Goal: Find contact information: Find contact information

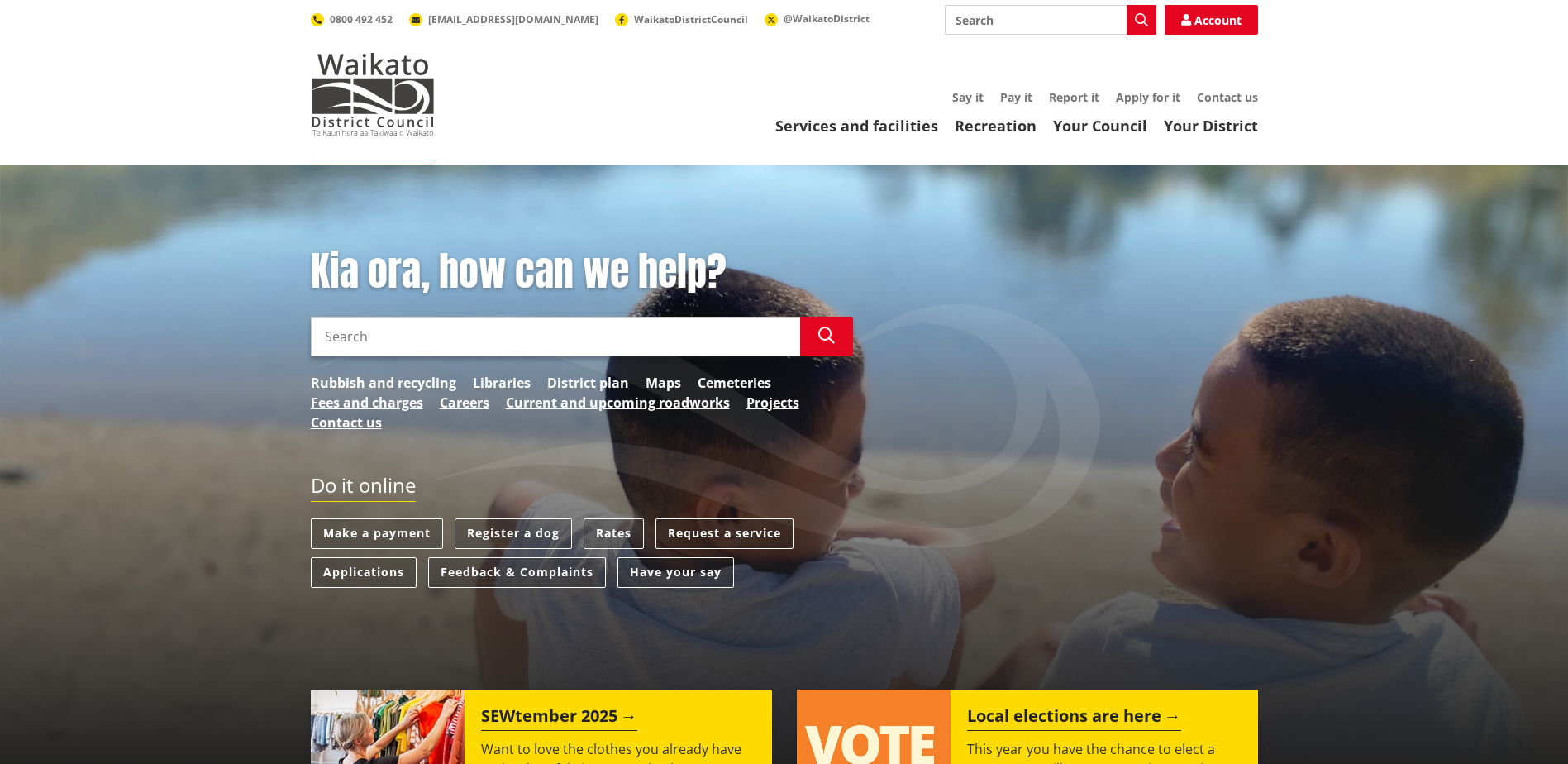
click at [1047, 10] on input "Search" at bounding box center [1050, 20] width 212 height 30
type input "CEO"
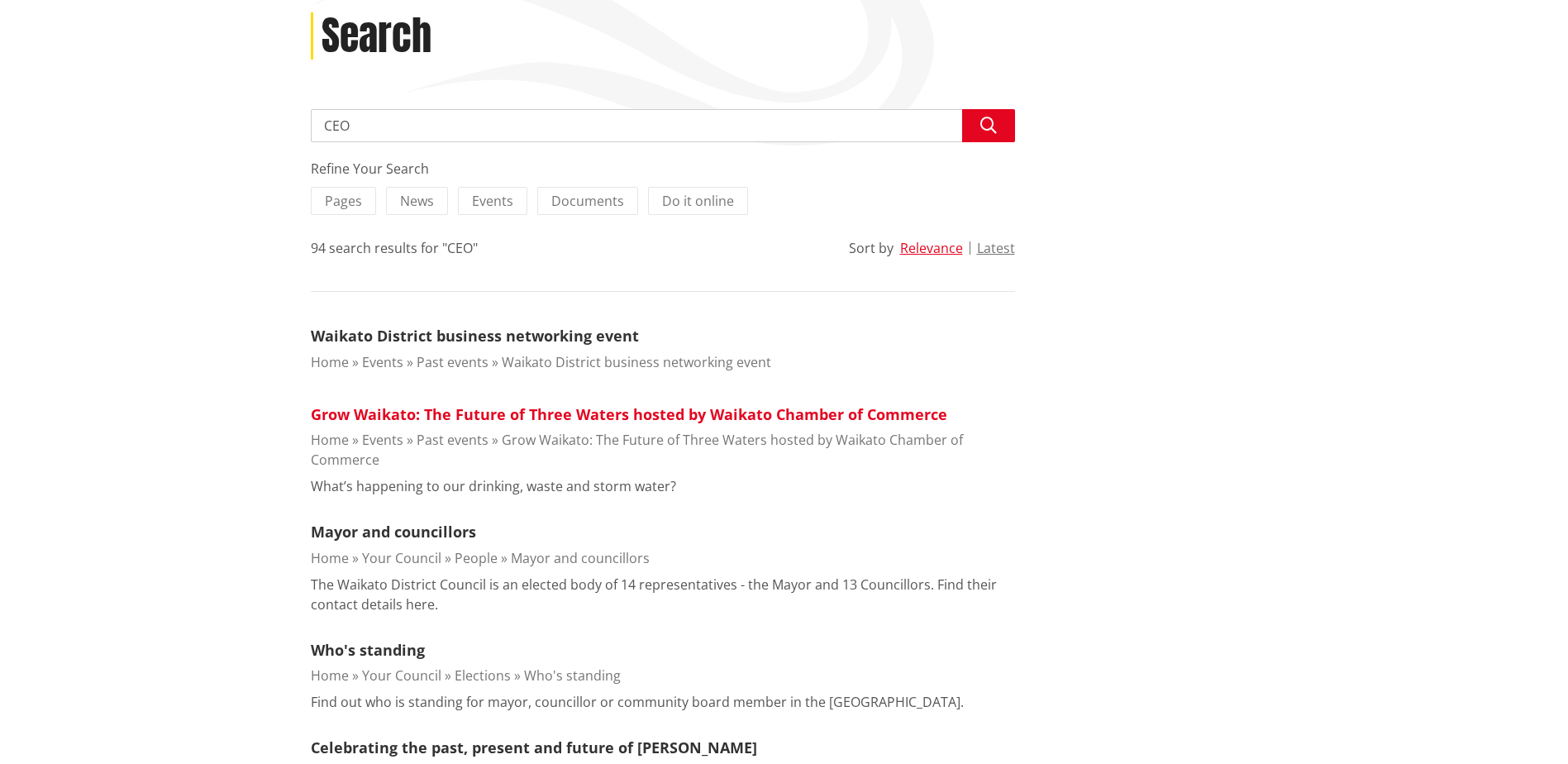
scroll to position [248, 0]
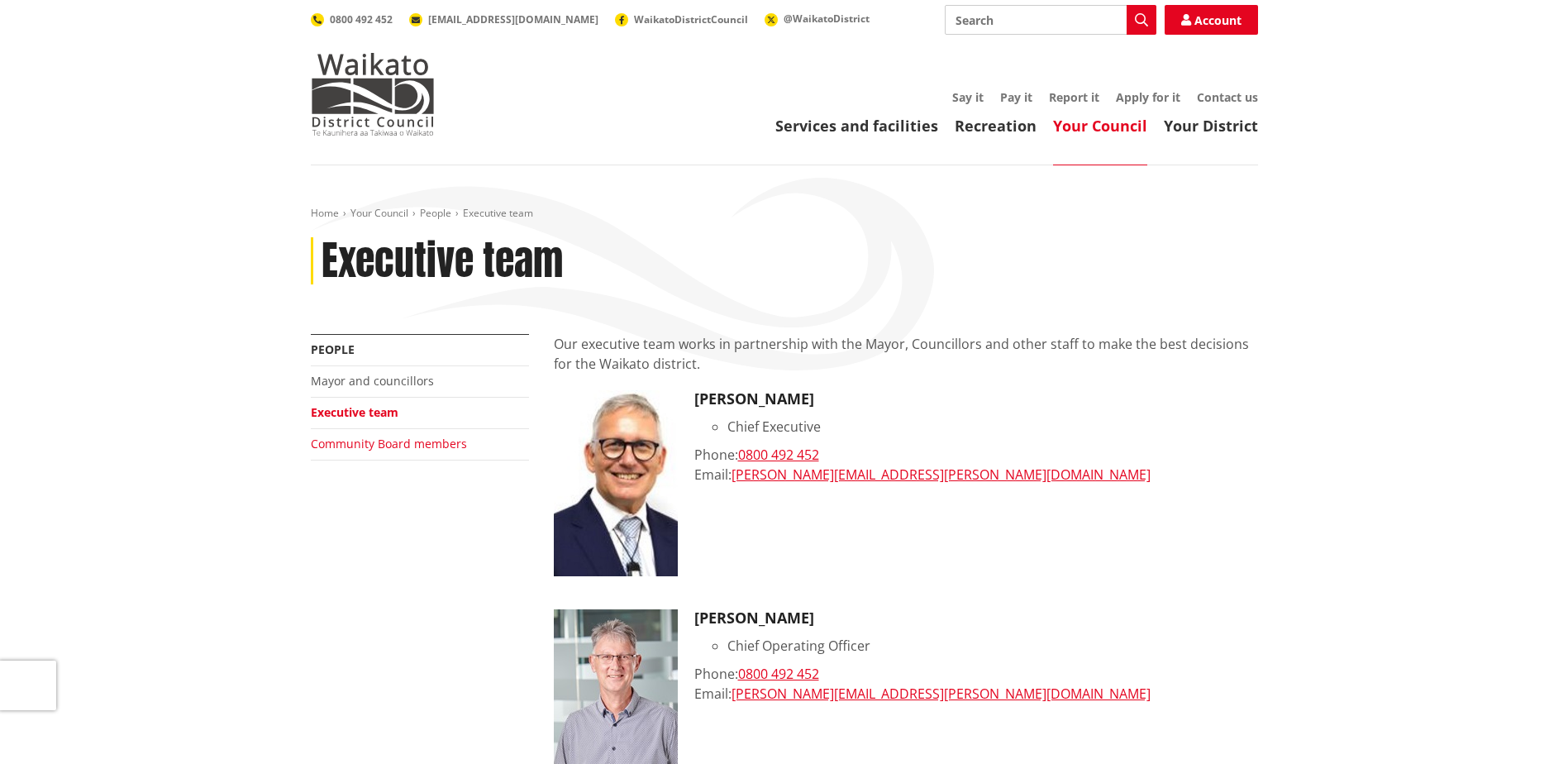
click at [414, 443] on link "Community Board members" at bounding box center [389, 443] width 156 height 16
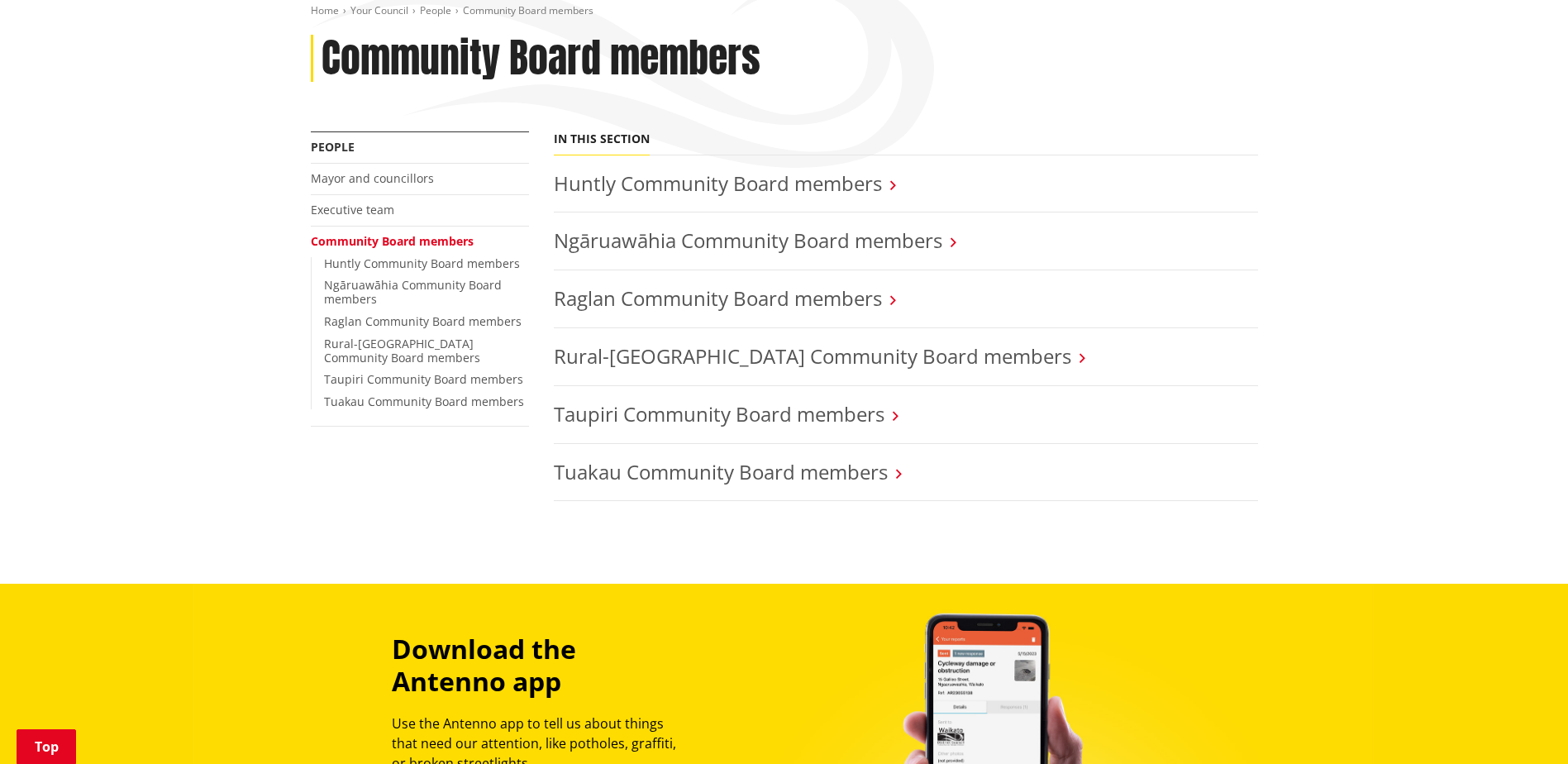
scroll to position [248, 0]
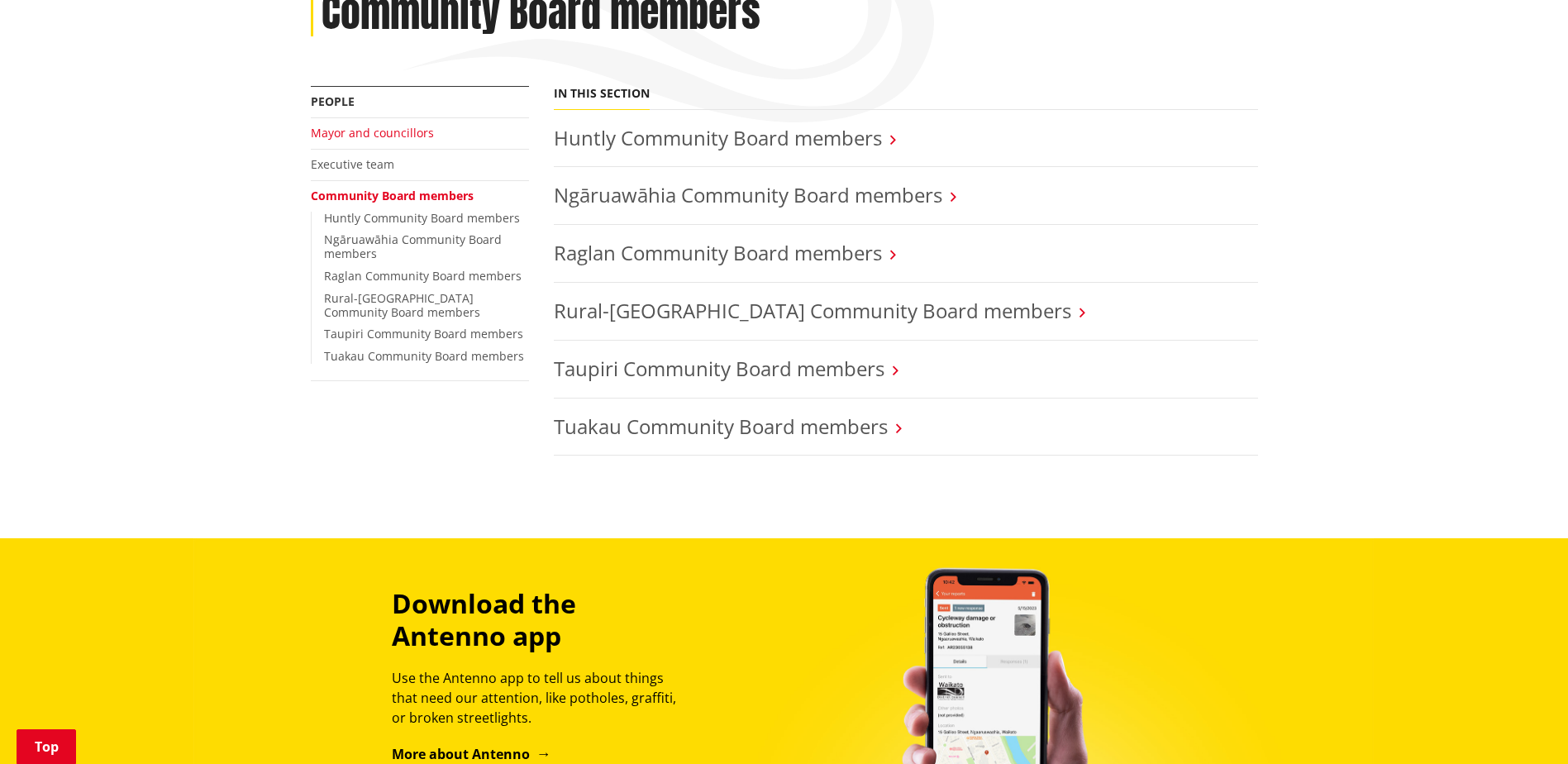
click at [367, 130] on link "Mayor and councillors" at bounding box center [372, 132] width 123 height 16
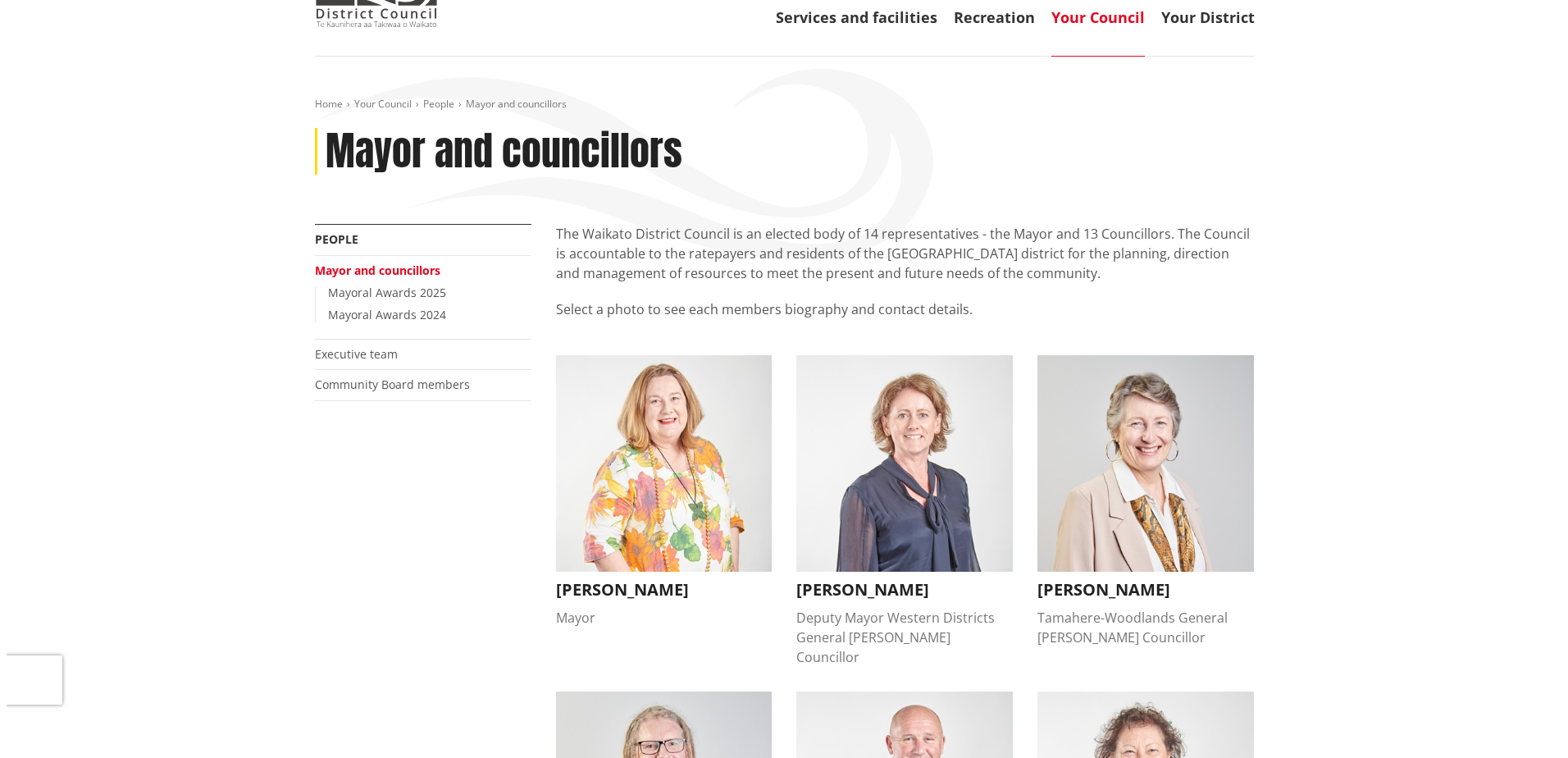
scroll to position [246, 0]
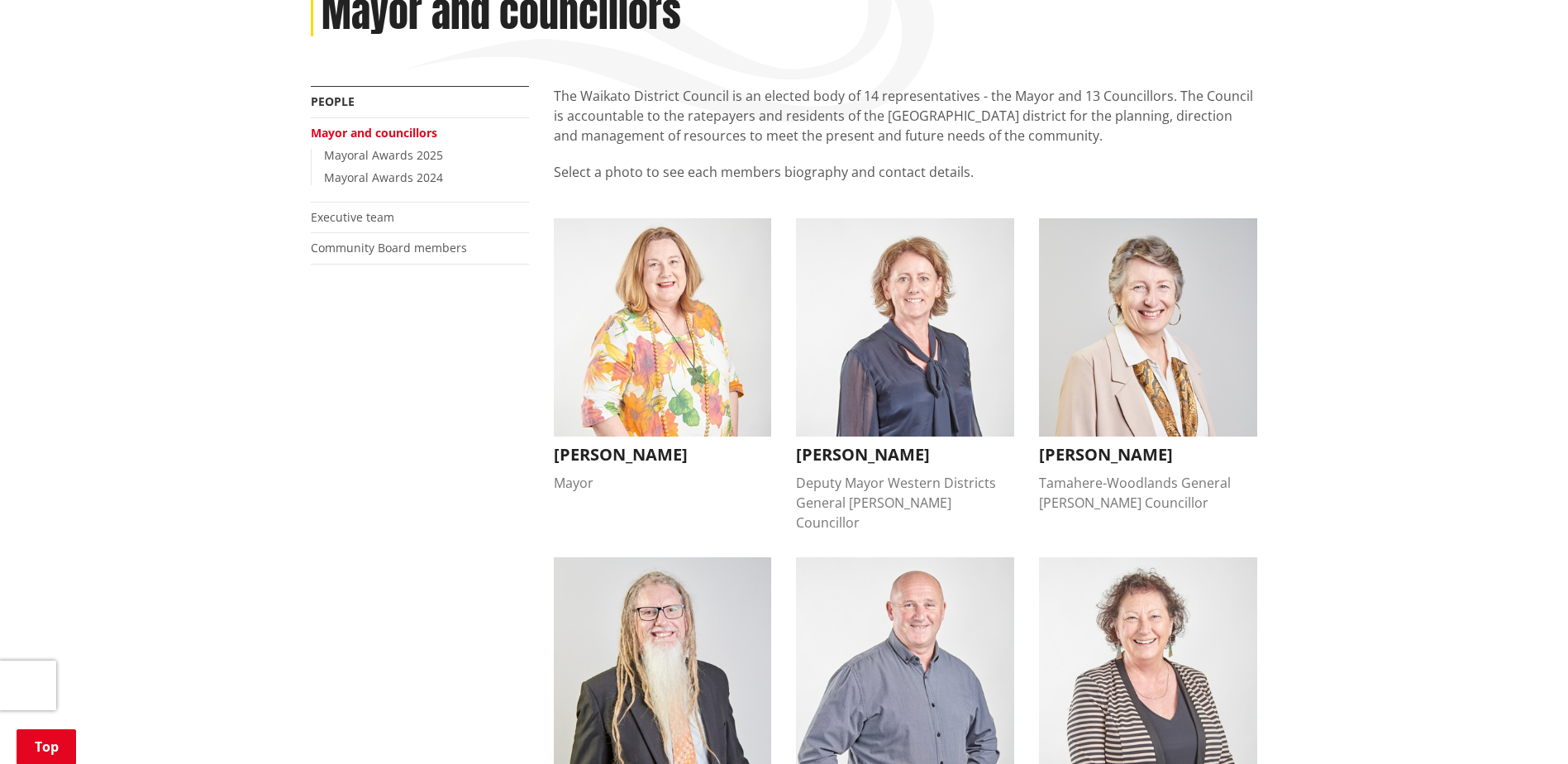
click at [632, 454] on h3 "[PERSON_NAME]" at bounding box center [663, 454] width 218 height 20
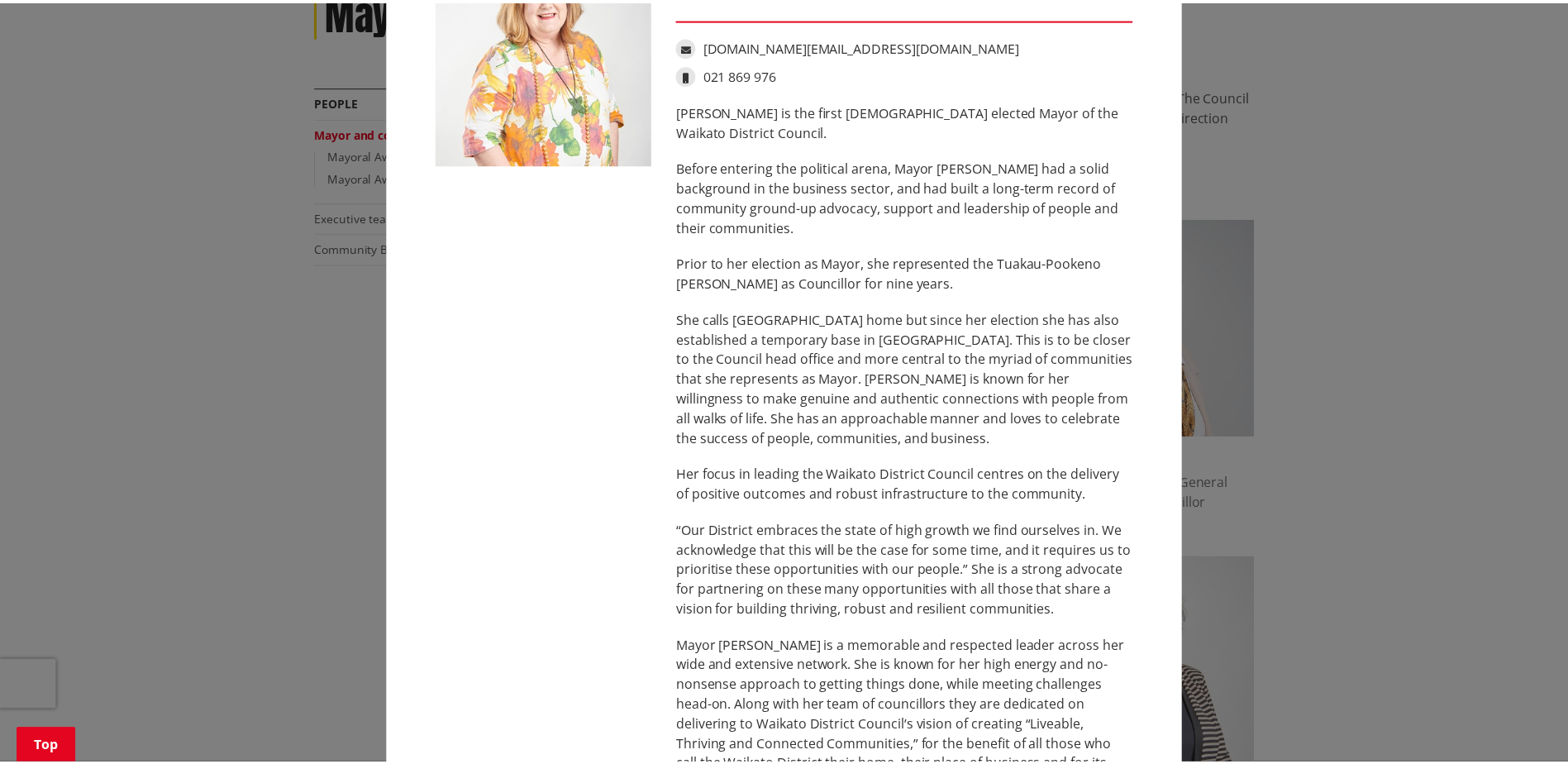
scroll to position [0, 0]
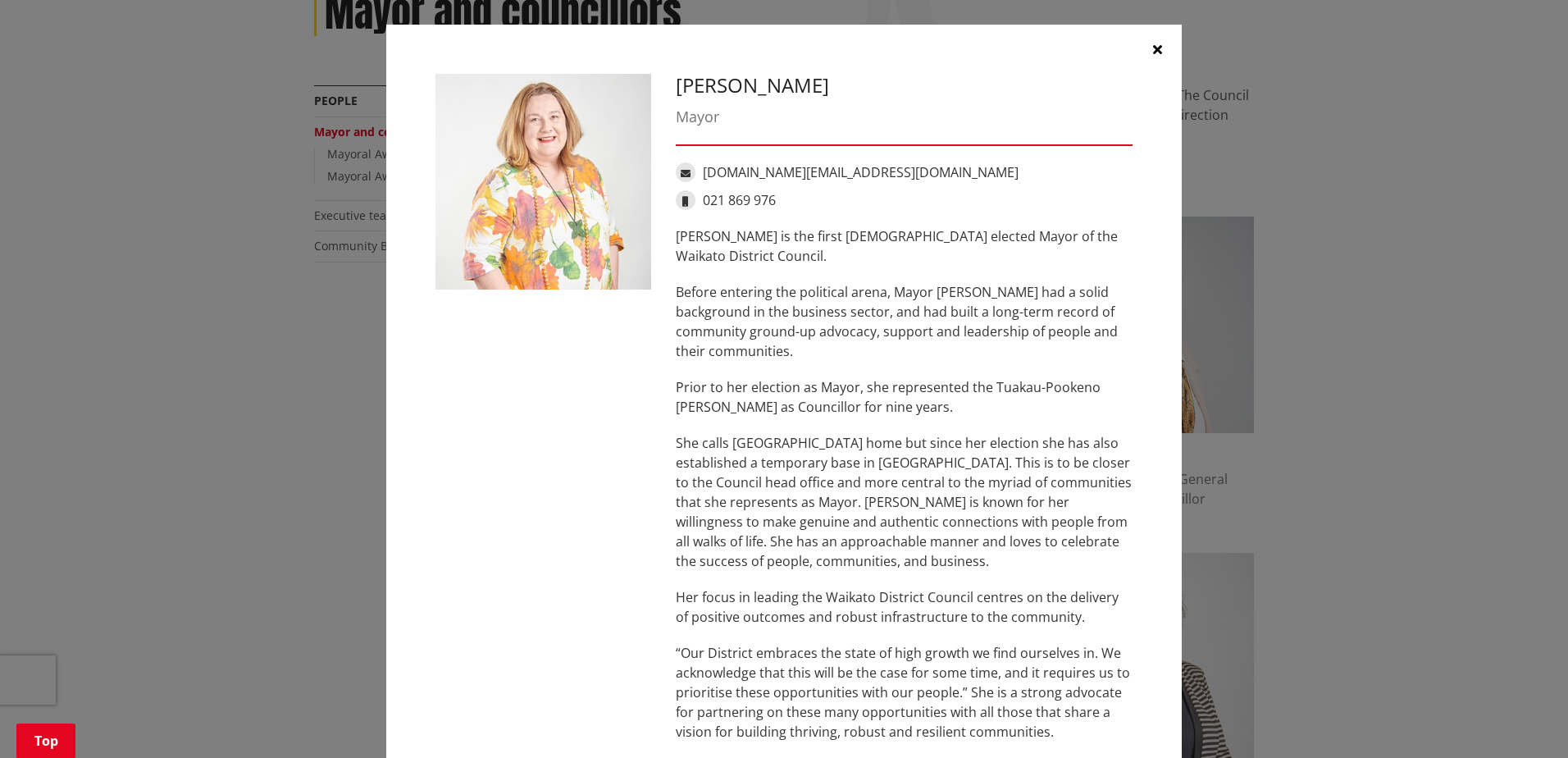
click at [1151, 41] on button "button" at bounding box center [1157, 48] width 49 height 49
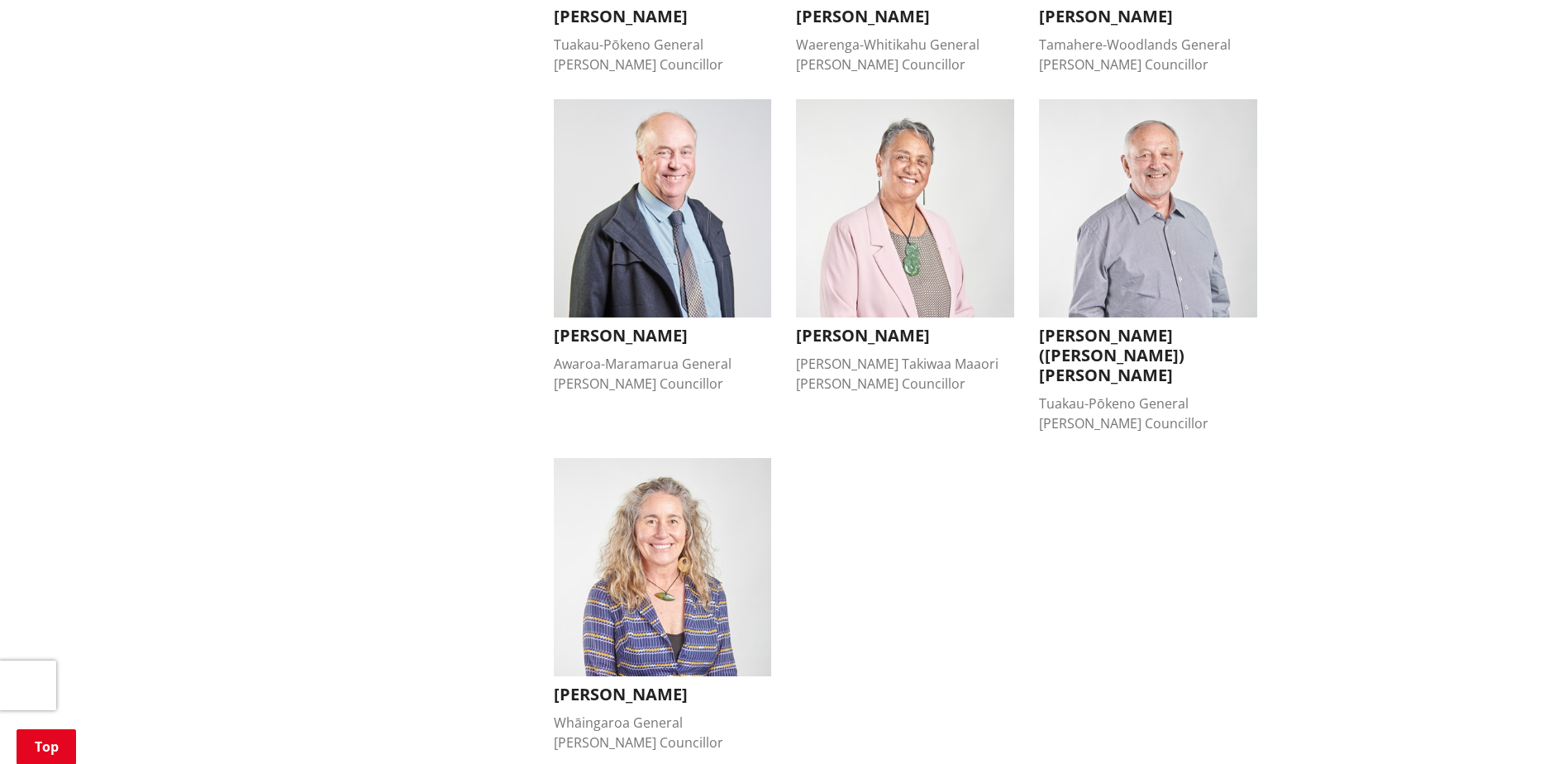
scroll to position [1488, 0]
